Goal: Information Seeking & Learning: Learn about a topic

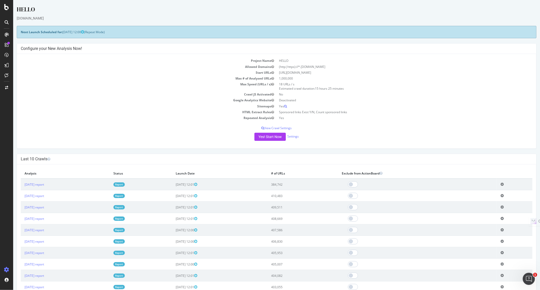
click at [125, 184] on link "Report" at bounding box center [118, 184] width 11 height 4
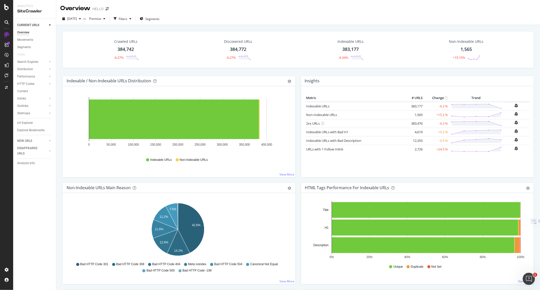
click at [463, 47] on div "1,565" at bounding box center [466, 49] width 11 height 7
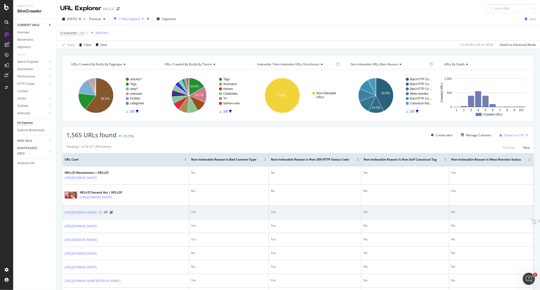
click at [102, 213] on icon at bounding box center [100, 212] width 3 height 3
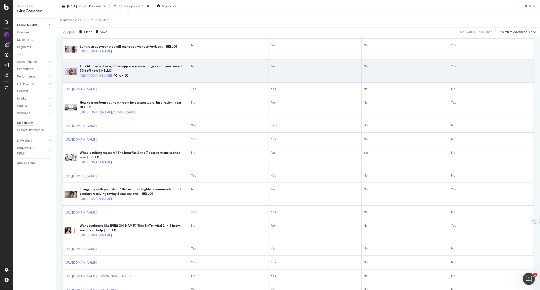
scroll to position [563, 0]
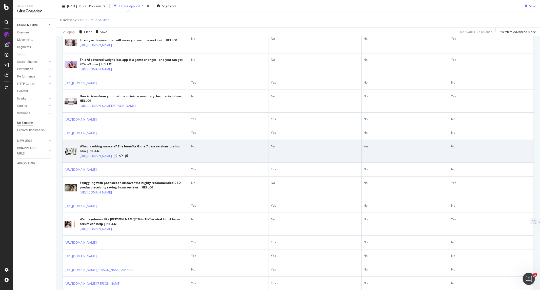
click at [117, 158] on icon at bounding box center [115, 156] width 3 height 3
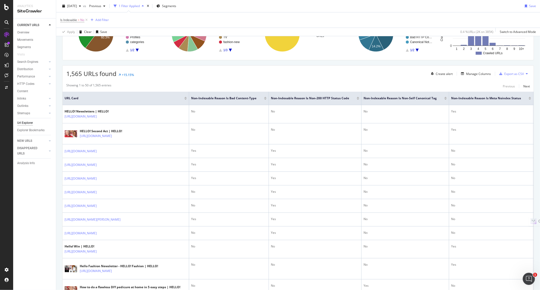
scroll to position [0, 0]
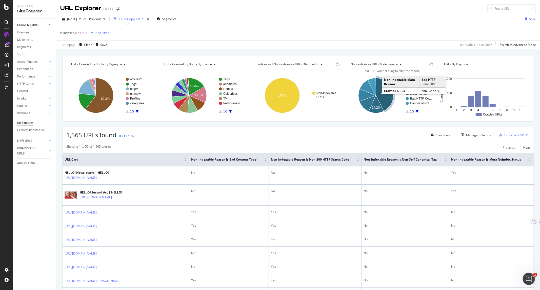
click at [381, 93] on text "42.6%" at bounding box center [385, 93] width 9 height 4
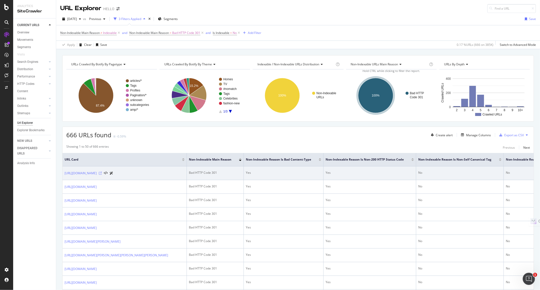
click at [102, 175] on icon at bounding box center [100, 173] width 3 height 3
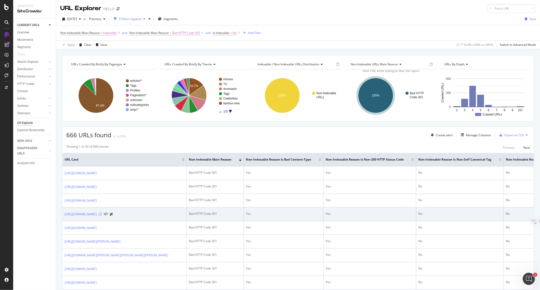
click at [102, 216] on icon at bounding box center [100, 214] width 3 height 3
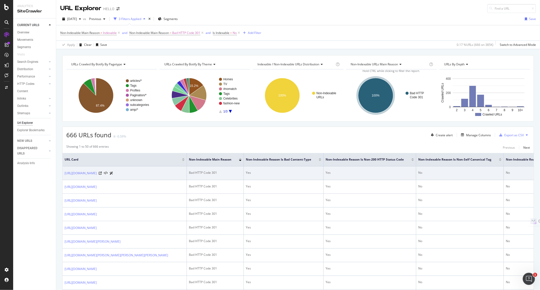
click at [113, 175] on icon at bounding box center [112, 173] width 4 height 3
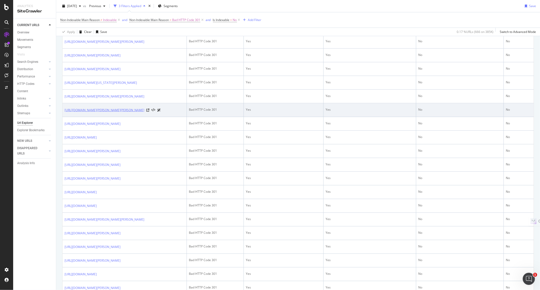
scroll to position [563, 0]
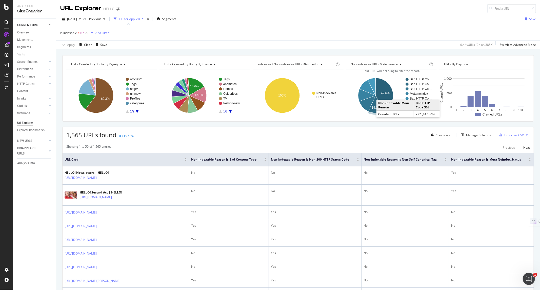
click at [373, 109] on text "14.2%" at bounding box center [376, 108] width 9 height 4
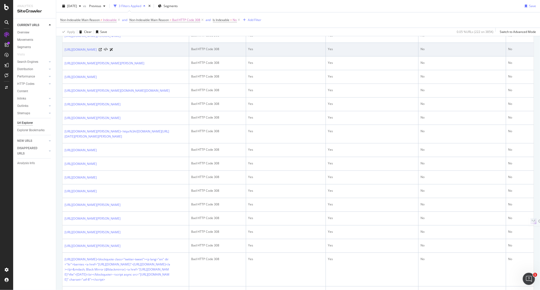
scroll to position [141, 0]
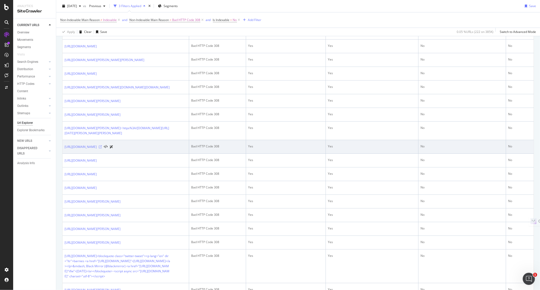
click at [102, 148] on icon at bounding box center [100, 146] width 3 height 3
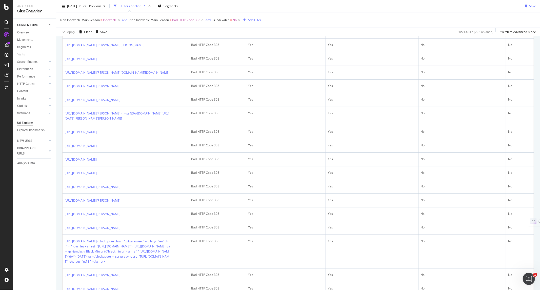
scroll to position [0, 0]
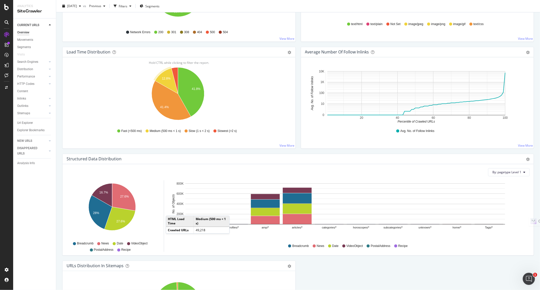
scroll to position [366, 0]
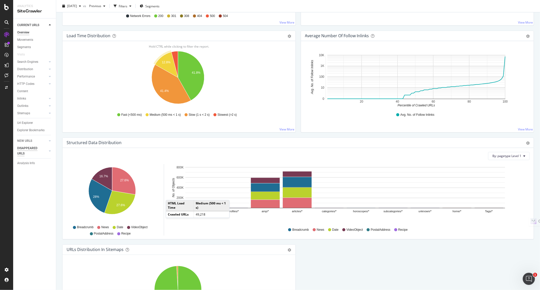
click at [37, 147] on div "DISAPPEARED URLS" at bounding box center [30, 151] width 26 height 11
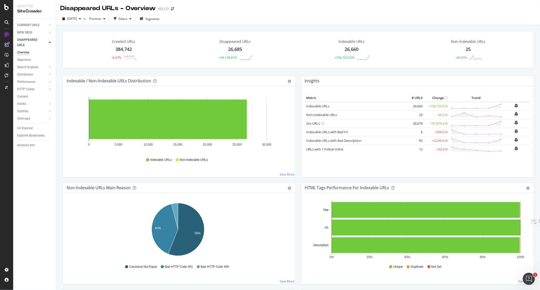
click at [236, 48] on div "26,685" at bounding box center [235, 49] width 14 height 7
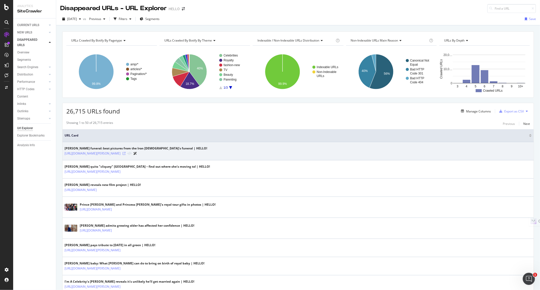
click at [126, 152] on icon at bounding box center [124, 153] width 3 height 3
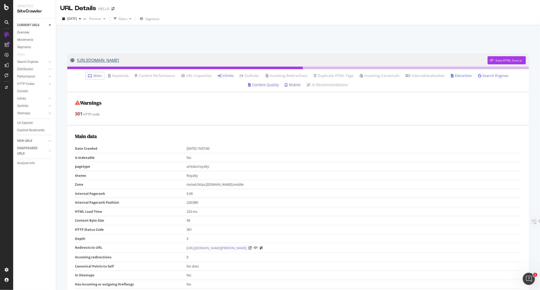
click at [273, 61] on link "[URL][DOMAIN_NAME]" at bounding box center [278, 60] width 417 height 13
